Goal: Obtain resource: Download file/media

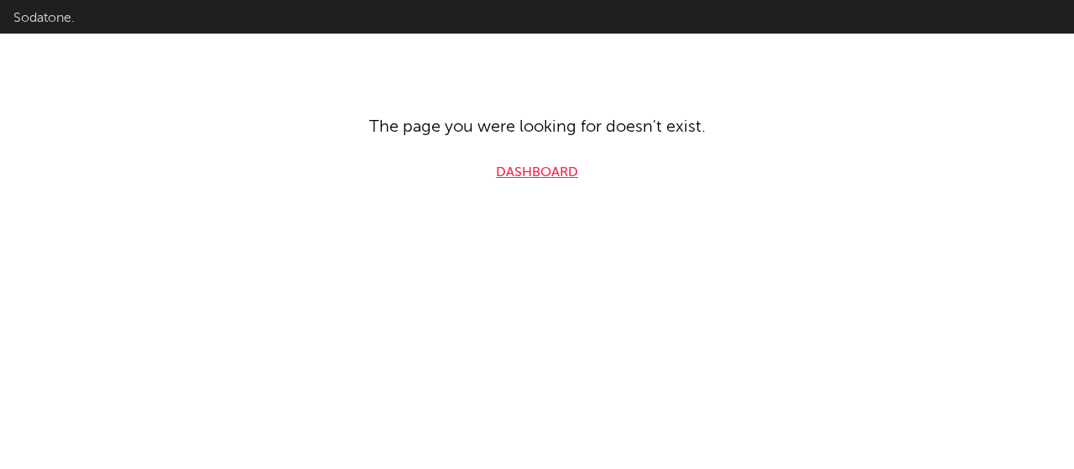
click at [530, 180] on link "Dashboard" at bounding box center [537, 173] width 82 height 20
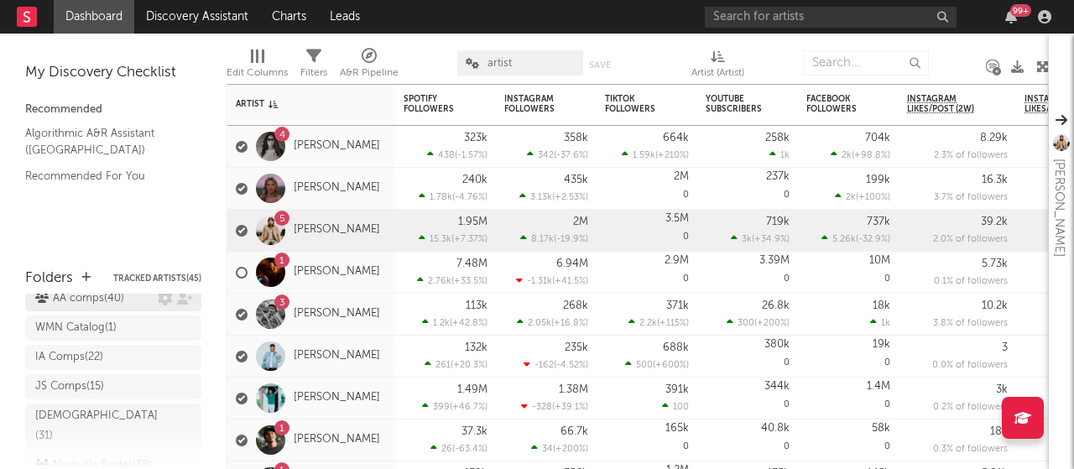
scroll to position [237, 0]
click at [86, 455] on div "Nashville Roster ( 38 )" at bounding box center [93, 465] width 117 height 20
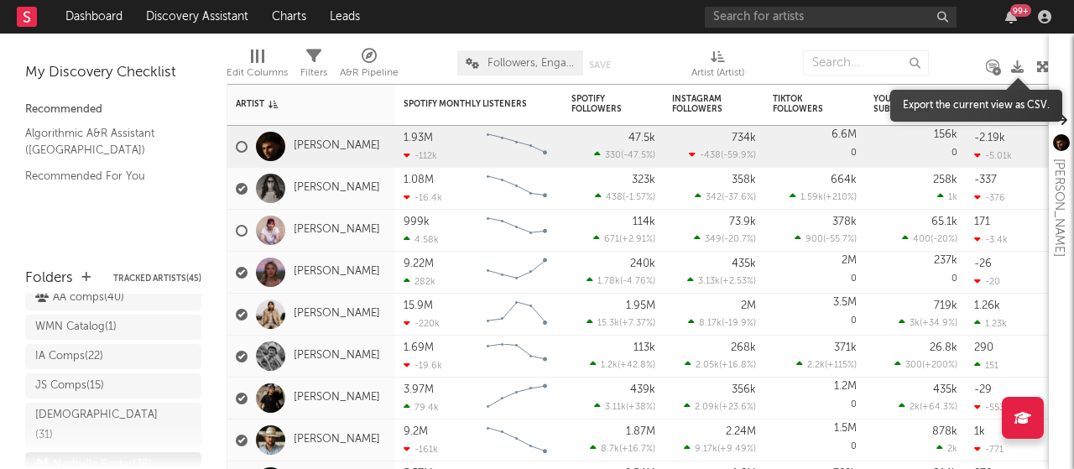
click at [1016, 65] on icon at bounding box center [1017, 66] width 13 height 13
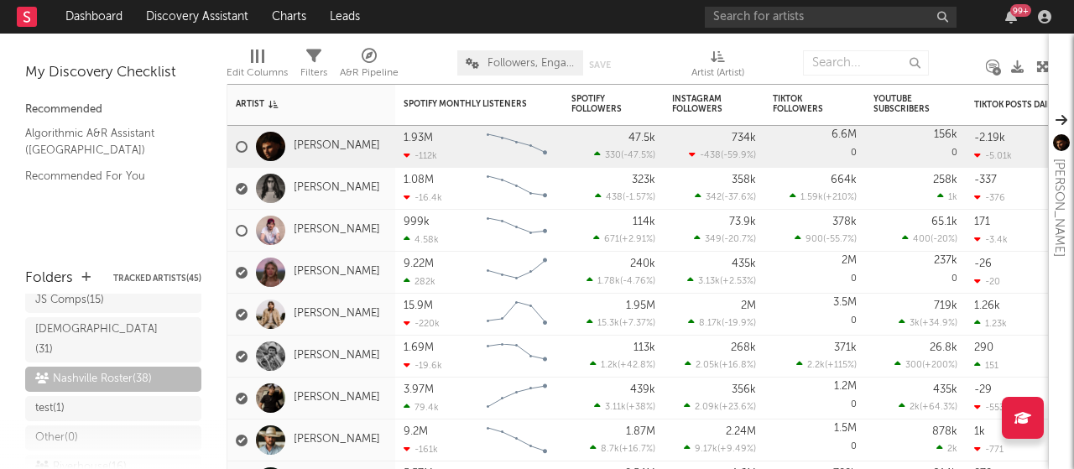
scroll to position [362, 0]
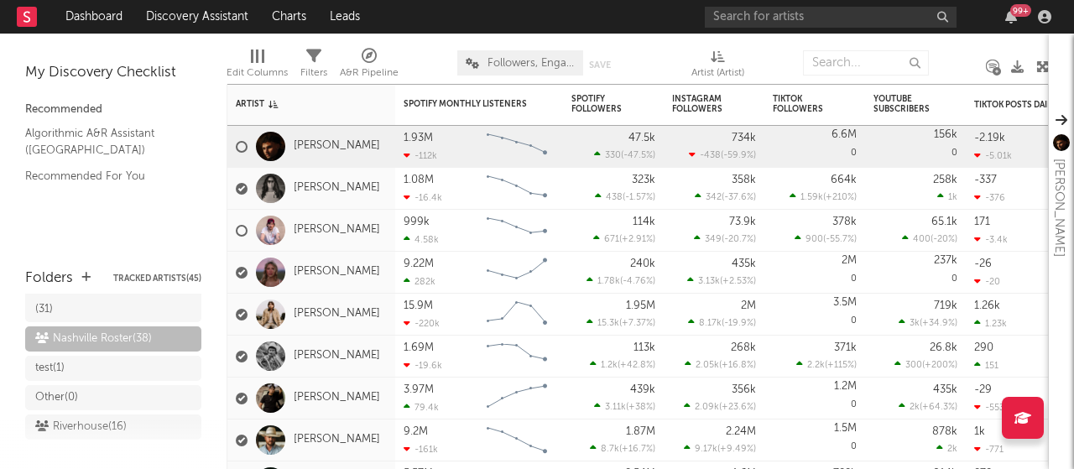
drag, startPoint x: 107, startPoint y: 400, endPoint x: 552, endPoint y: 186, distance: 493.5
click at [107, 417] on div "Riverhouse ( 16 )" at bounding box center [80, 427] width 91 height 20
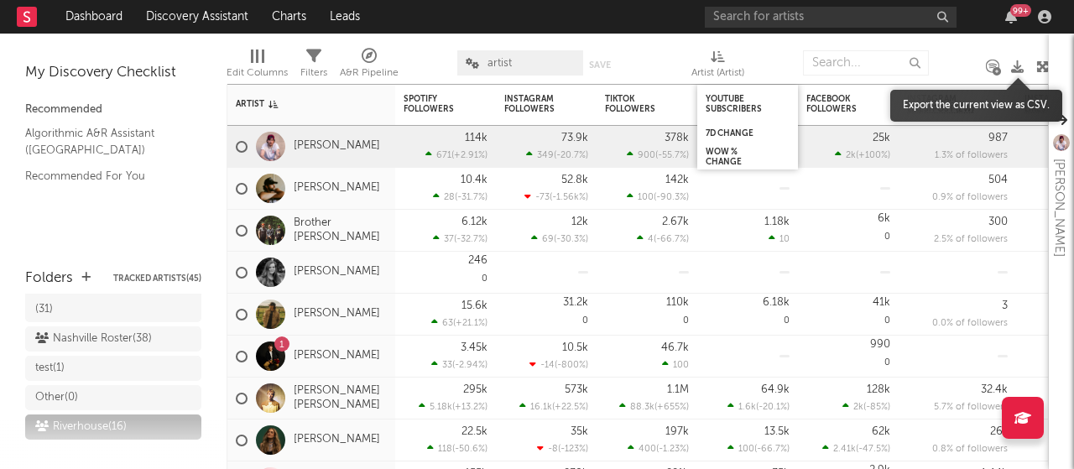
click at [1019, 65] on icon at bounding box center [1017, 66] width 13 height 13
